Goal: Information Seeking & Learning: Understand process/instructions

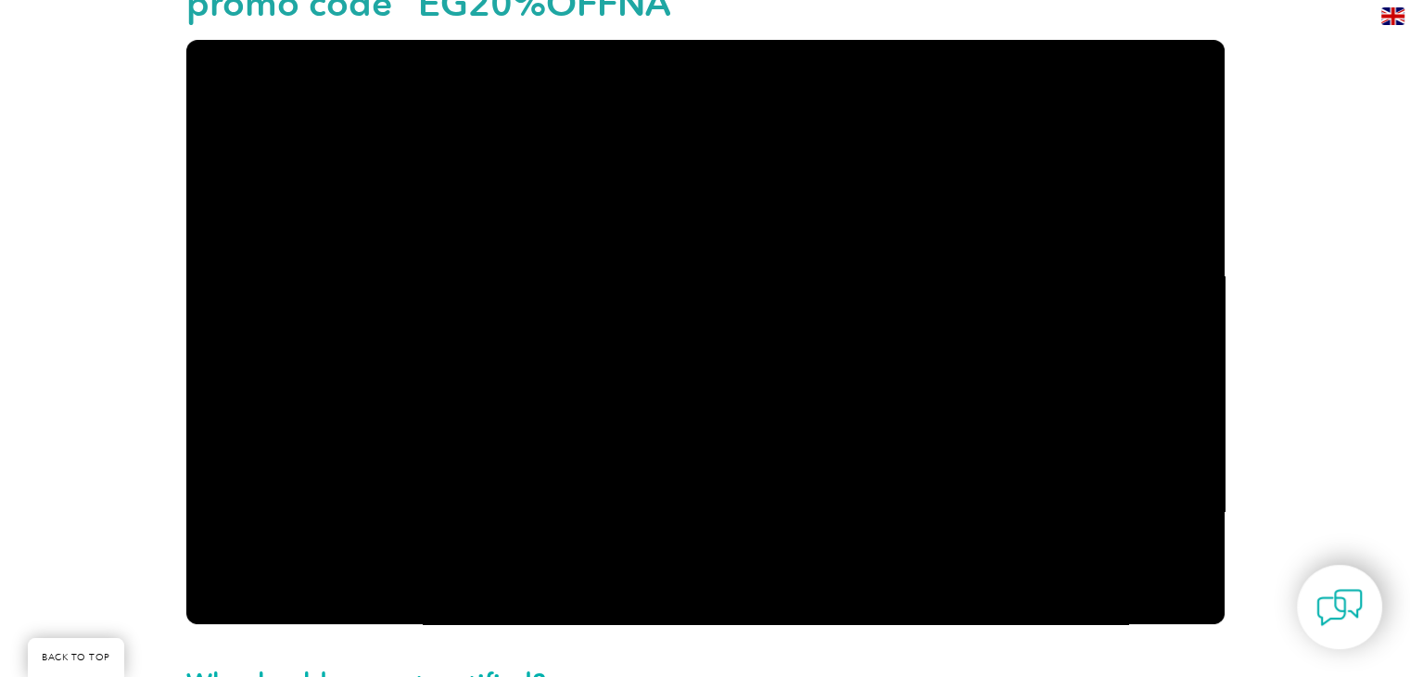
scroll to position [556, 0]
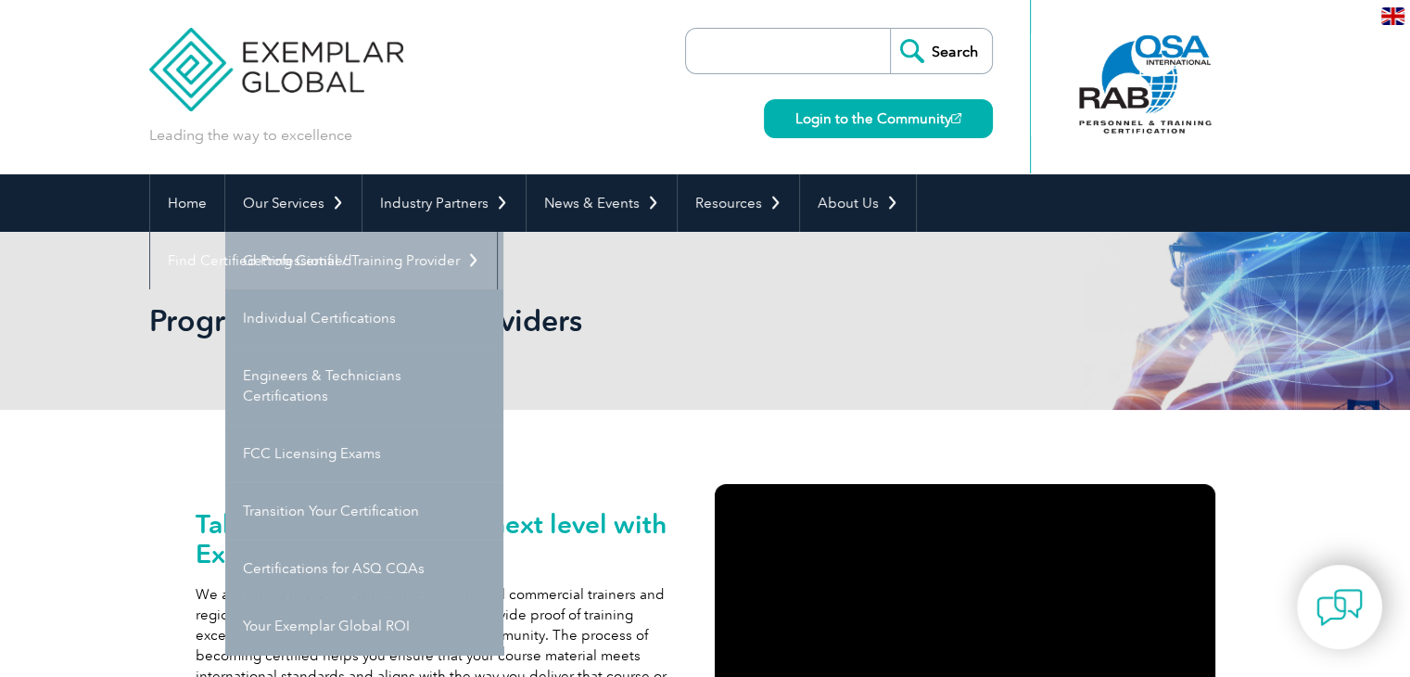
click at [339, 269] on link "Getting Certified" at bounding box center [364, 260] width 278 height 57
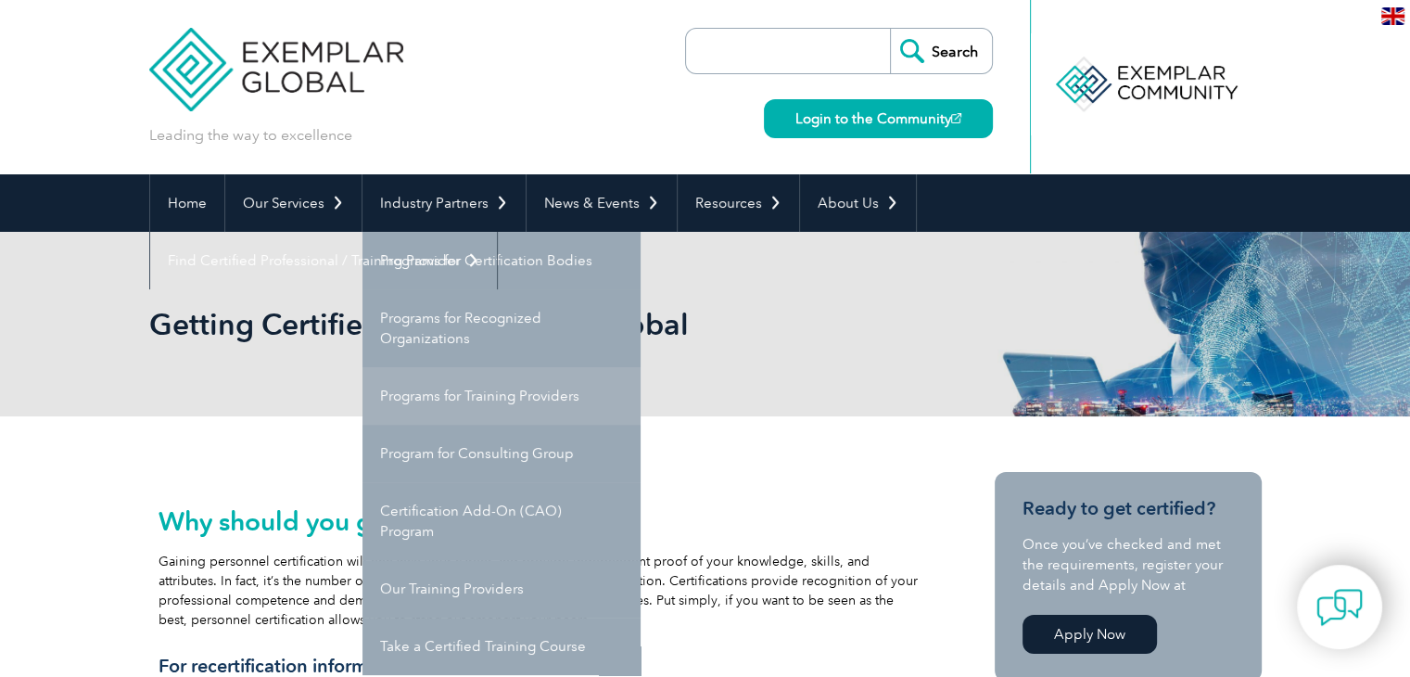
click at [461, 391] on link "Programs for Training Providers" at bounding box center [502, 395] width 278 height 57
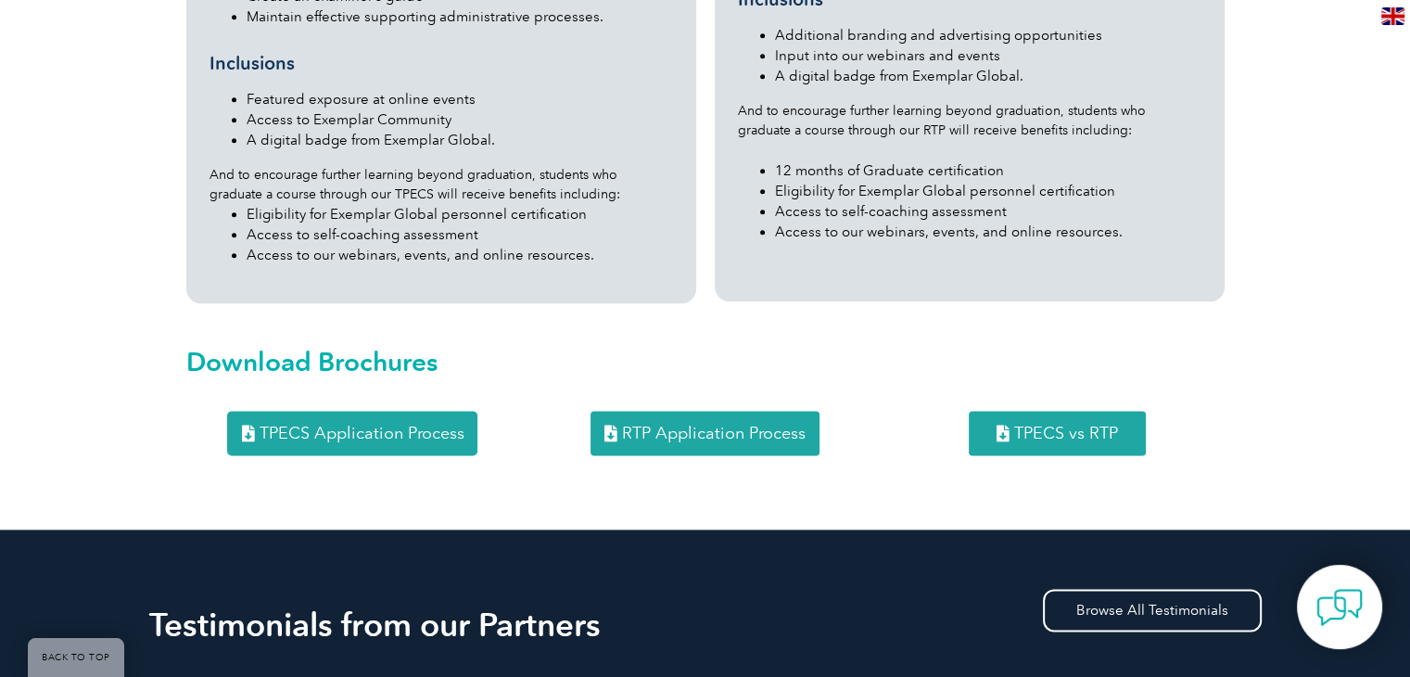
scroll to position [2390, 0]
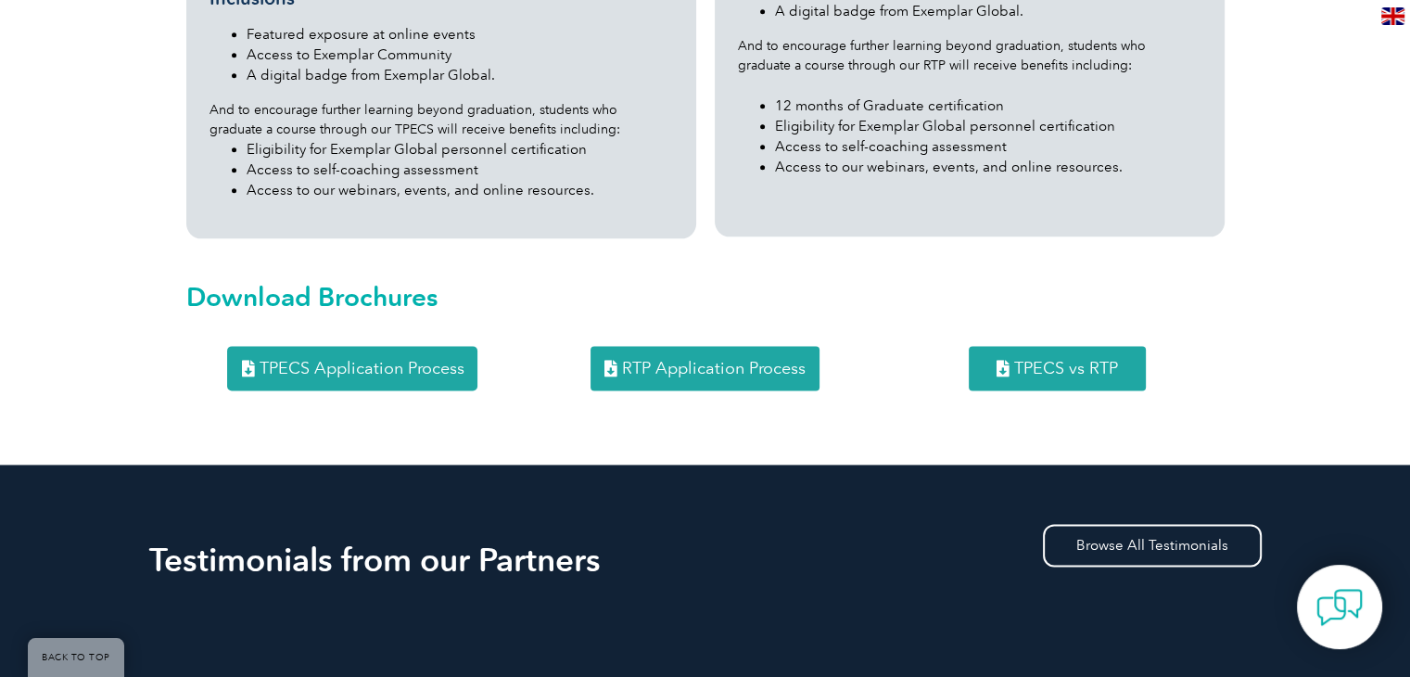
click at [427, 360] on span "TPECS Application Process" at bounding box center [361, 368] width 205 height 17
